Goal: Information Seeking & Learning: Learn about a topic

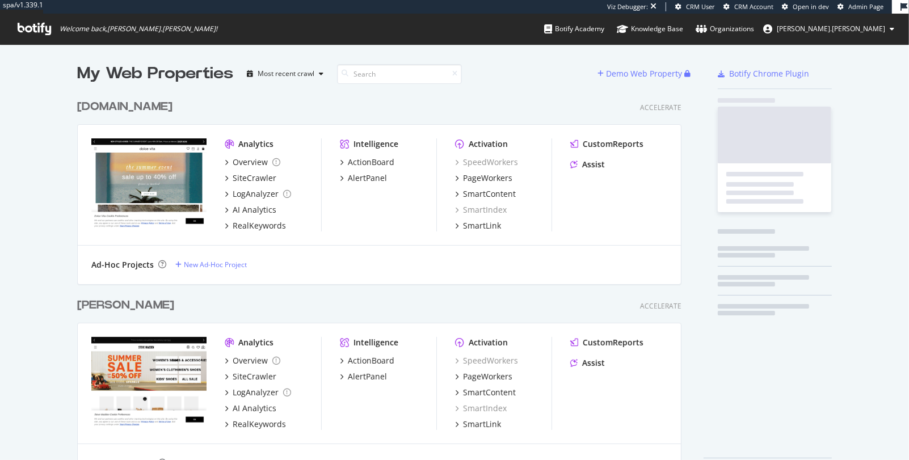
scroll to position [397, 614]
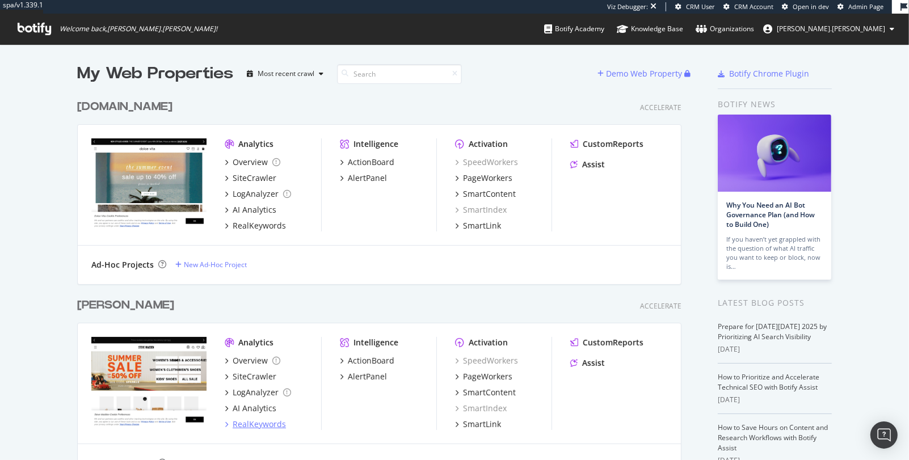
click at [263, 425] on div "RealKeywords" at bounding box center [259, 424] width 53 height 11
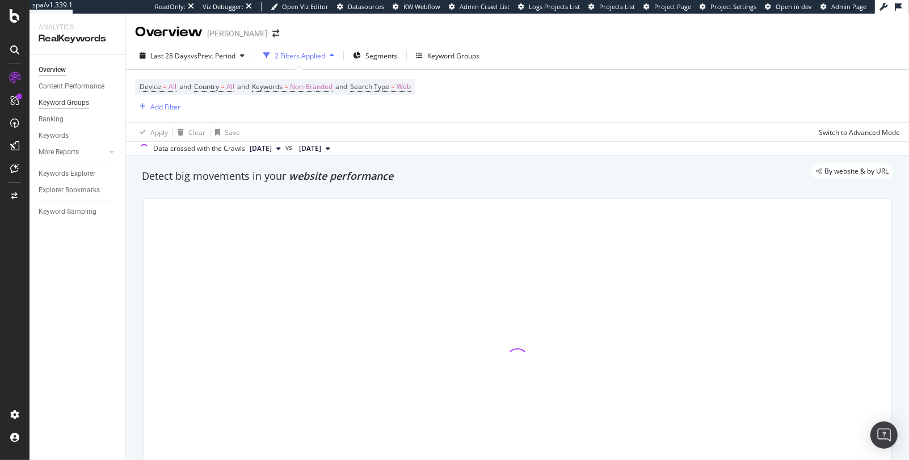
click at [68, 106] on div "Keyword Groups" at bounding box center [64, 103] width 51 height 12
